Goal: Contribute content: Add original content to the website for others to see

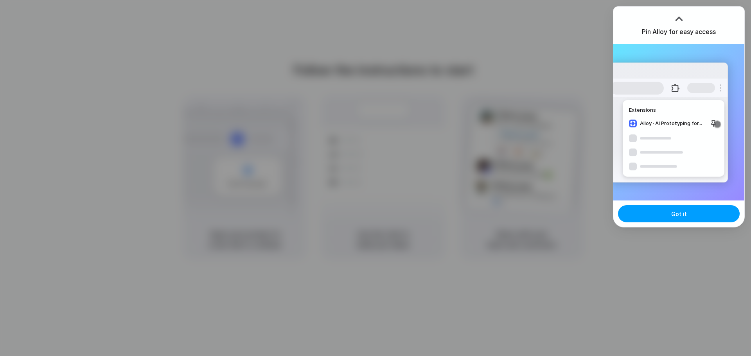
click at [679, 212] on span "Got it" at bounding box center [679, 214] width 16 height 8
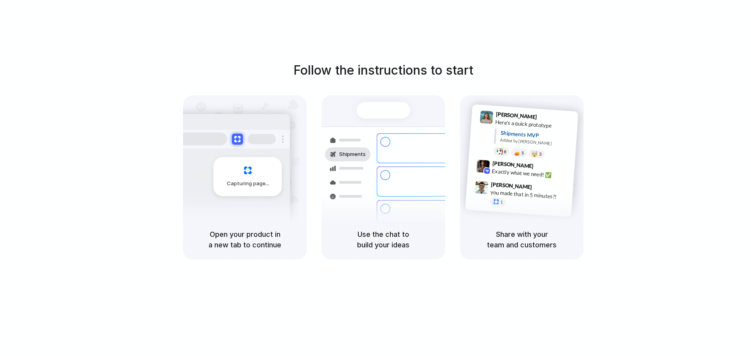
click at [512, 44] on div "Follow the instructions to start Capturing page Open your product in a new tab …" at bounding box center [383, 186] width 766 height 372
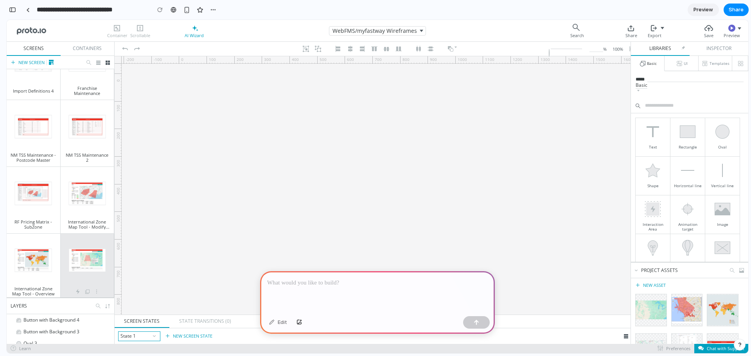
scroll to position [1577, 0]
click at [68, 253] on img at bounding box center [86, 257] width 37 height 23
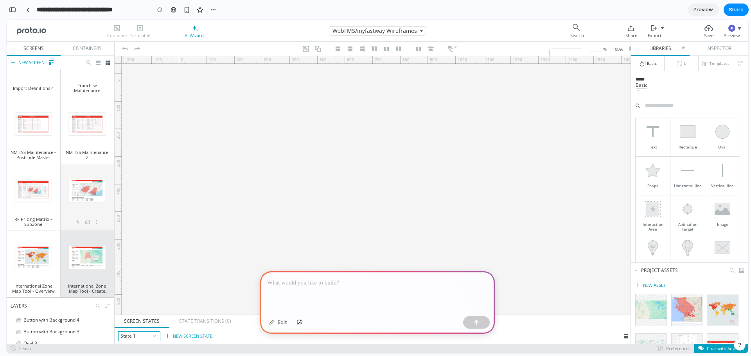
click at [92, 193] on img at bounding box center [86, 190] width 37 height 23
click at [78, 192] on img at bounding box center [86, 190] width 37 height 23
click at [38, 192] on img at bounding box center [33, 190] width 37 height 23
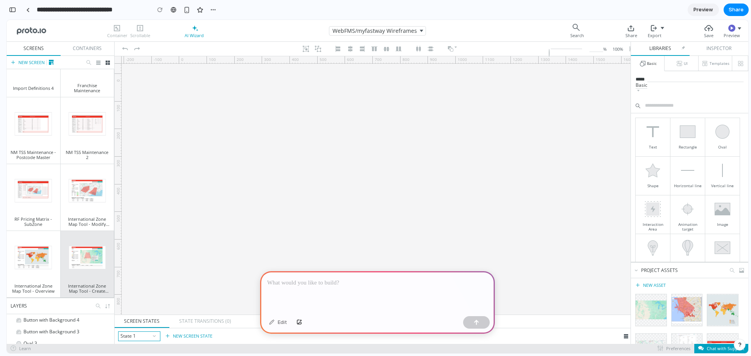
click at [362, 278] on p at bounding box center [377, 282] width 221 height 9
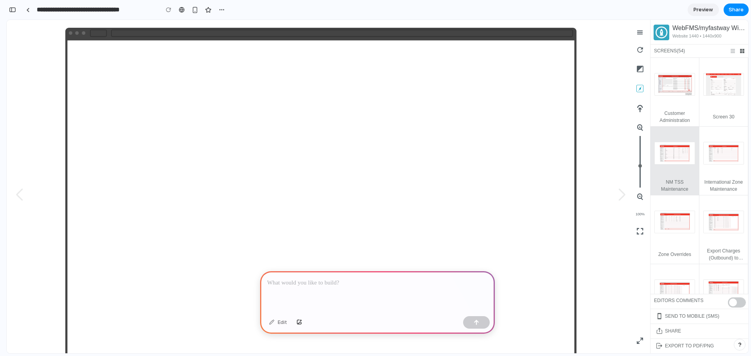
click at [664, 181] on p "NM TSS Maintenance" at bounding box center [674, 186] width 41 height 14
click at [667, 151] on div at bounding box center [674, 153] width 41 height 23
click at [374, 278] on p at bounding box center [377, 282] width 221 height 9
